Goal: Contribute content

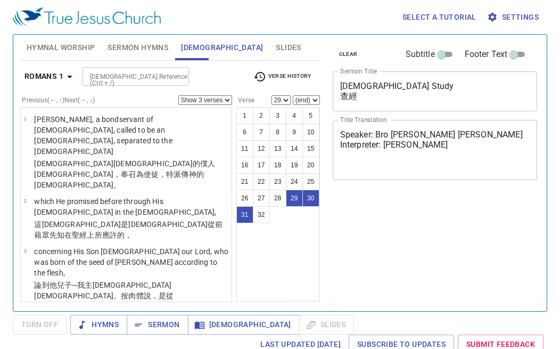
select select "3"
select select "29"
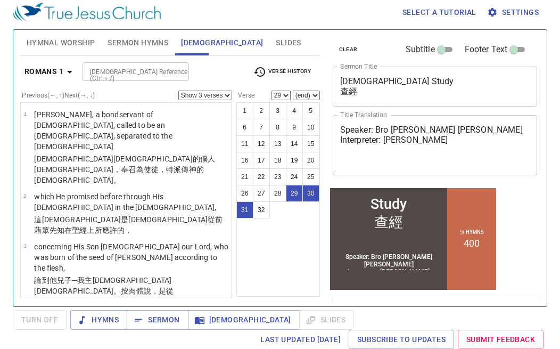
scroll to position [409, 0]
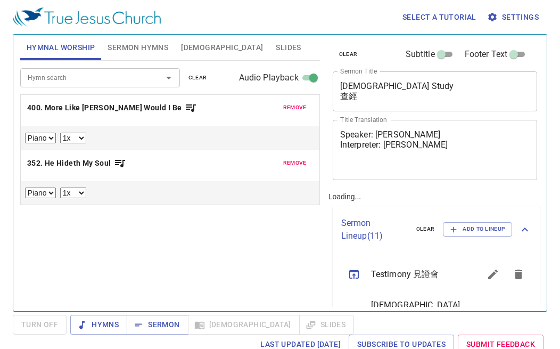
select select "1"
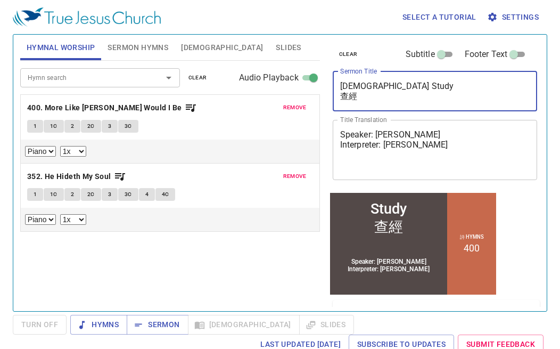
click at [364, 96] on textarea "[DEMOGRAPHIC_DATA] Study 查經" at bounding box center [435, 91] width 190 height 20
type textarea "B"
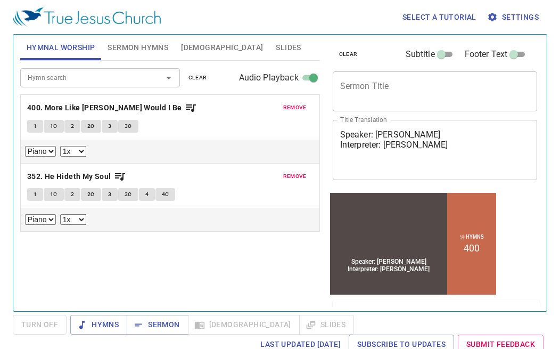
click at [416, 170] on div "Speaker: [PERSON_NAME] Interpreter: [PERSON_NAME] Title Translation" at bounding box center [435, 150] width 205 height 60
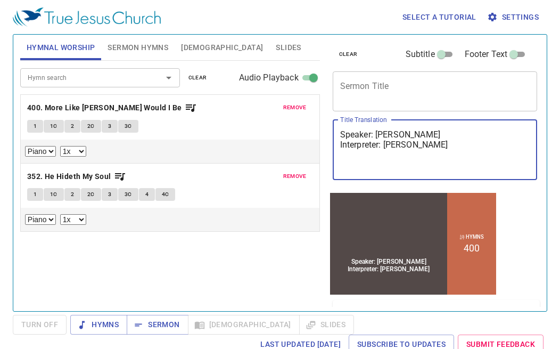
click at [417, 164] on textarea "Speaker: [PERSON_NAME] Interpreter: [PERSON_NAME]" at bounding box center [435, 149] width 190 height 40
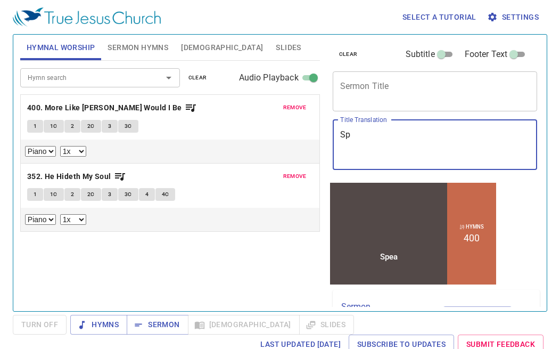
type textarea "S"
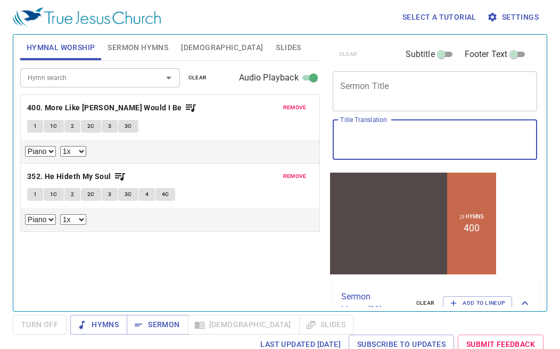
click at [293, 109] on span "remove" at bounding box center [294, 108] width 23 height 10
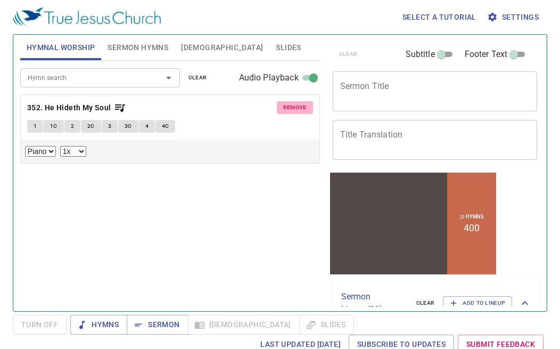
click at [293, 104] on span "remove" at bounding box center [294, 108] width 23 height 10
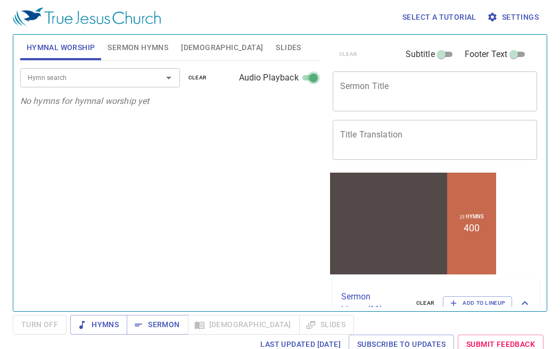
click at [306, 79] on input "Audio Playback" at bounding box center [314, 80] width 38 height 13
checkbox input "false"
